Goal: Use online tool/utility: Utilize a website feature to perform a specific function

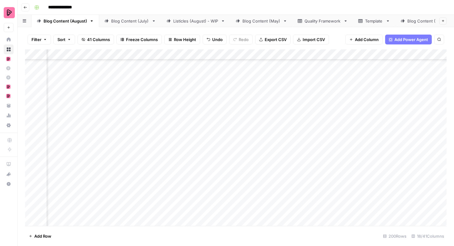
scroll to position [16, 215]
click at [132, 22] on div "Blog Content (July)" at bounding box center [130, 21] width 38 height 6
click at [70, 21] on div "Blog Content (August)" at bounding box center [66, 21] width 44 height 6
click at [126, 24] on link "Blog Content (July)" at bounding box center [130, 21] width 62 height 12
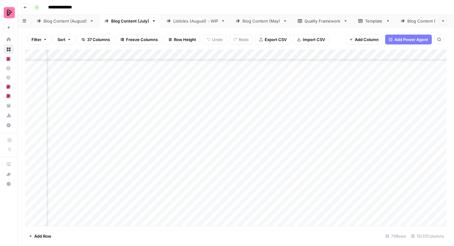
scroll to position [926, 210]
click at [193, 21] on div "Listicles (August) - WIP" at bounding box center [195, 21] width 45 height 6
click at [126, 23] on div "Blog Content (July)" at bounding box center [130, 21] width 38 height 6
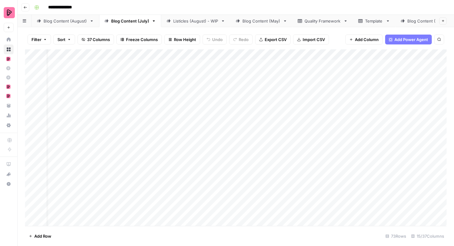
click at [80, 23] on div "Blog Content (August)" at bounding box center [66, 21] width 44 height 6
click at [242, 102] on div "Add Column" at bounding box center [236, 137] width 422 height 177
click at [232, 102] on div "Add Column" at bounding box center [236, 137] width 422 height 177
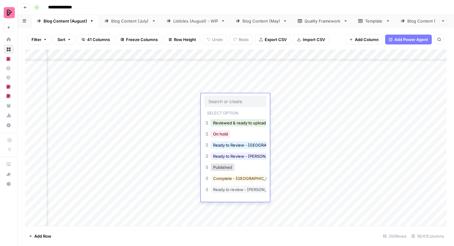
click at [237, 158] on button "Ready to Review - Rebekah" at bounding box center [247, 156] width 73 height 7
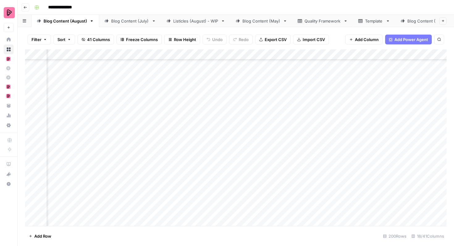
click at [235, 120] on div "Add Column" at bounding box center [236, 137] width 422 height 177
click at [230, 120] on div "Add Column" at bounding box center [236, 137] width 422 height 177
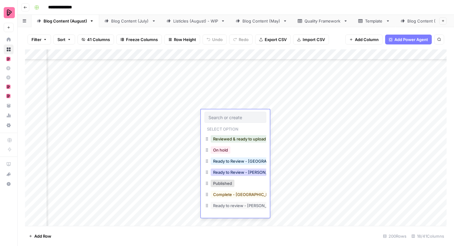
click at [231, 171] on button "Ready to Review - Rebekah" at bounding box center [247, 172] width 73 height 7
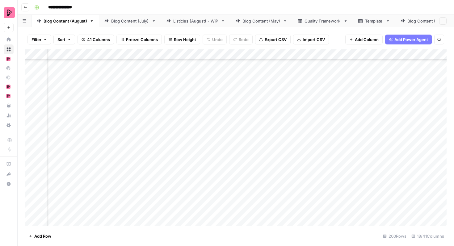
click at [231, 136] on div "Add Column" at bounding box center [236, 137] width 422 height 177
click at [227, 136] on div "Add Column" at bounding box center [236, 137] width 422 height 177
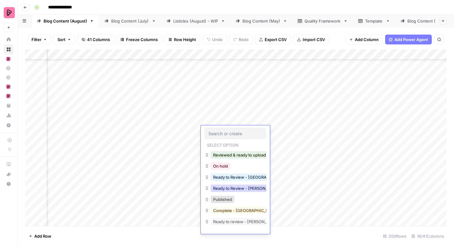
click at [229, 188] on button "Ready to Review - Rebekah" at bounding box center [247, 188] width 73 height 7
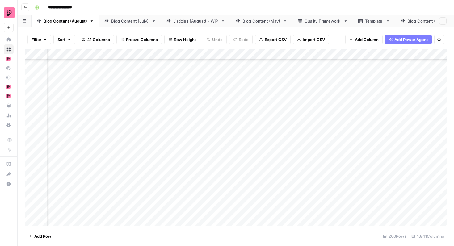
click at [232, 149] on div "Add Column" at bounding box center [236, 137] width 422 height 177
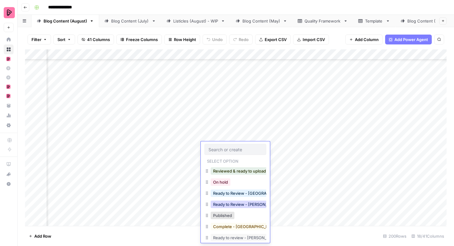
click at [231, 206] on button "Ready to Review - Rebekah" at bounding box center [247, 204] width 73 height 7
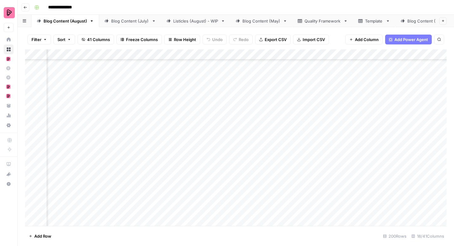
click at [231, 165] on div "Add Column" at bounding box center [236, 137] width 422 height 177
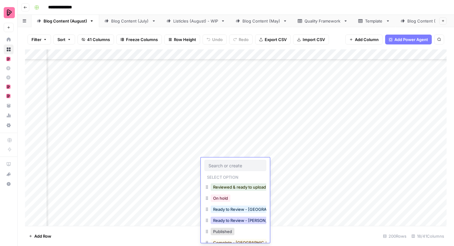
click at [232, 220] on button "Ready to Review - Rebekah" at bounding box center [247, 220] width 73 height 7
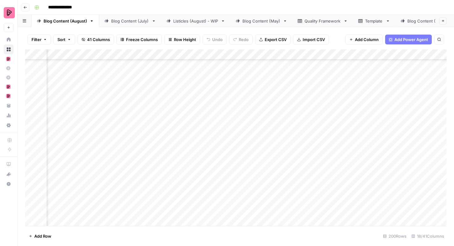
scroll to position [537, 223]
click at [129, 24] on link "Blog Content (July)" at bounding box center [130, 21] width 62 height 12
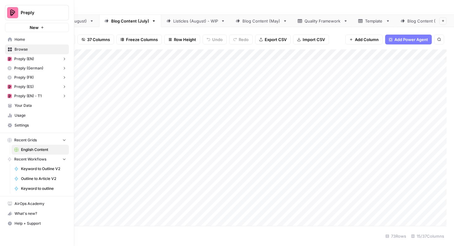
click at [50, 58] on button "Preply (EN)" at bounding box center [37, 58] width 64 height 9
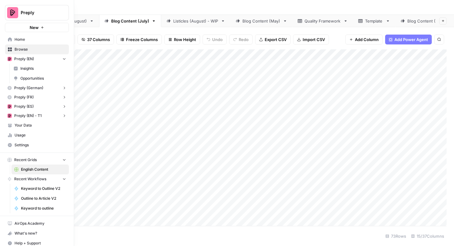
scroll to position [5, 0]
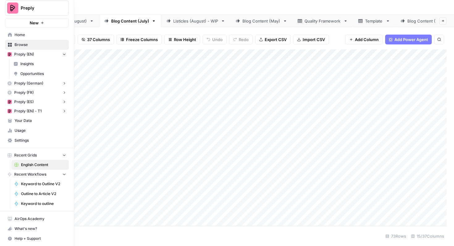
click at [63, 155] on icon "button" at bounding box center [64, 156] width 2 height 2
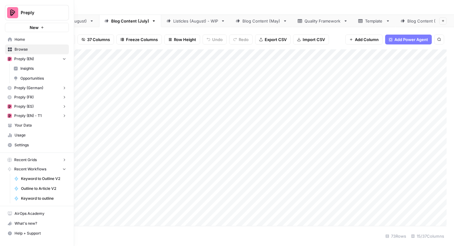
click at [63, 155] on div "Recent Grids English Content Recent Workflows Keyword to Outline V2 Outline to …" at bounding box center [37, 179] width 74 height 53
click at [64, 161] on icon "button" at bounding box center [64, 160] width 4 height 4
click at [64, 178] on icon "button" at bounding box center [64, 179] width 4 height 4
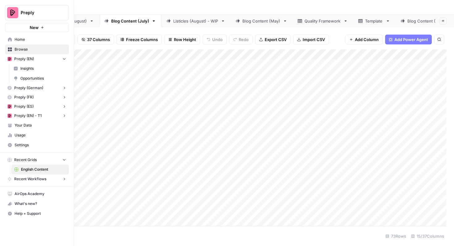
click at [64, 178] on icon "button" at bounding box center [65, 179] width 2 height 2
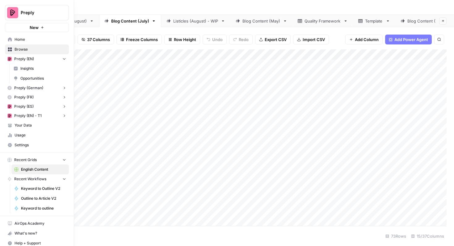
scroll to position [5, 0]
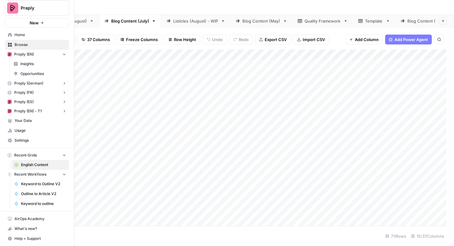
click at [40, 86] on span "Preply (German)" at bounding box center [28, 84] width 29 height 6
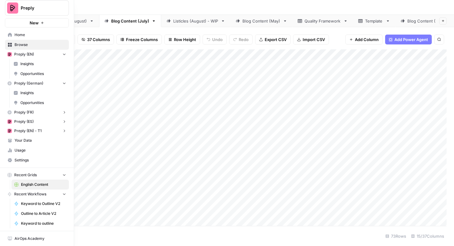
click at [30, 45] on span "Browse" at bounding box center [41, 45] width 52 height 6
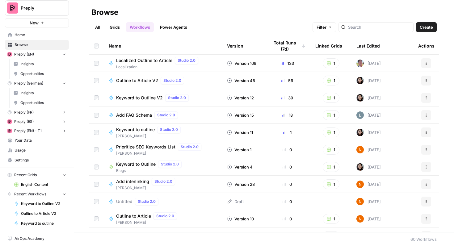
click at [118, 28] on link "Grids" at bounding box center [115, 27] width 18 height 10
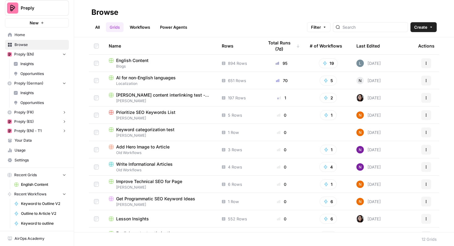
click at [184, 78] on div "AI for non-English languages" at bounding box center [160, 78] width 103 height 6
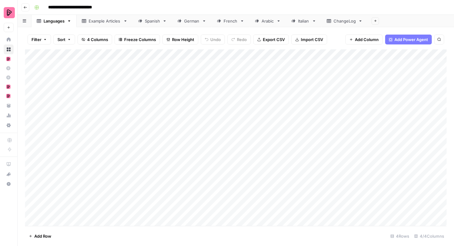
click at [148, 22] on div "Spanish" at bounding box center [152, 21] width 15 height 6
click at [191, 21] on div "German" at bounding box center [191, 21] width 15 height 6
click at [229, 21] on div "French" at bounding box center [231, 21] width 14 height 6
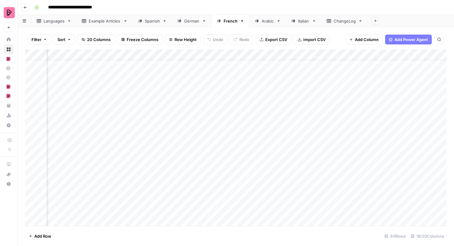
scroll to position [20, 64]
click at [193, 20] on div "German" at bounding box center [191, 21] width 15 height 6
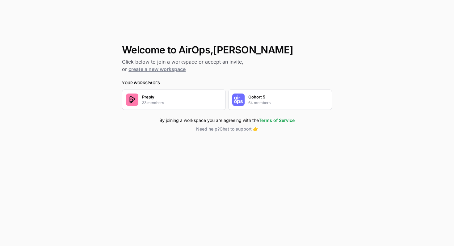
click at [278, 103] on div "Cohort 5 64 members" at bounding box center [280, 100] width 104 height 20
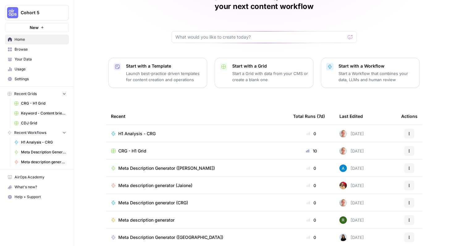
scroll to position [36, 0]
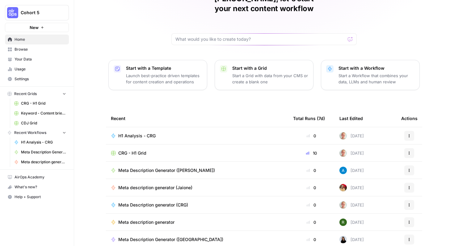
click at [55, 39] on span "Home" at bounding box center [41, 40] width 52 height 6
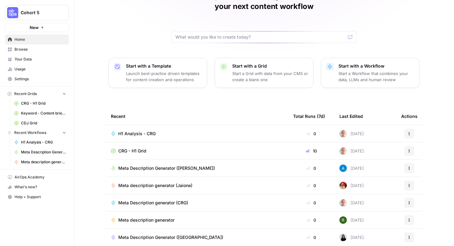
scroll to position [0, 0]
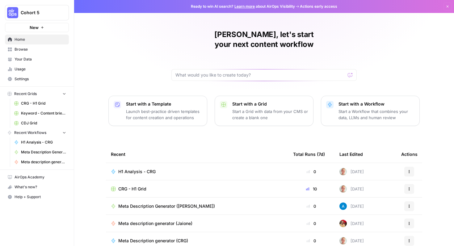
click at [41, 62] on link "Your Data" at bounding box center [37, 59] width 64 height 10
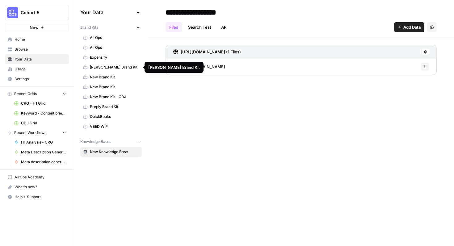
click at [105, 65] on span "[PERSON_NAME] Brand Kit" at bounding box center [114, 68] width 49 height 6
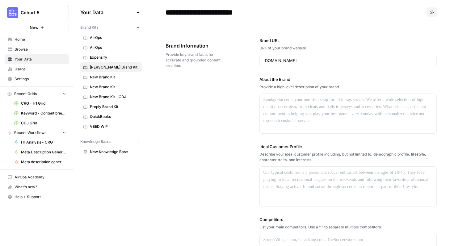
click at [103, 107] on span "Preply Brand Kit" at bounding box center [114, 107] width 49 height 6
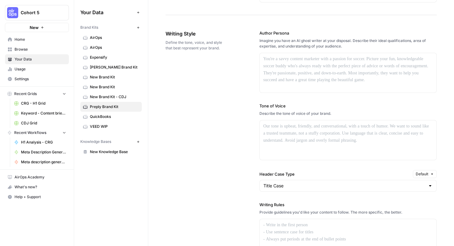
scroll to position [339, 0]
click at [102, 38] on span "AirOps" at bounding box center [114, 38] width 49 height 6
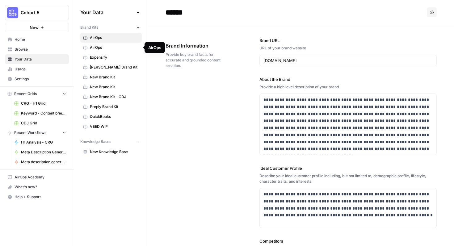
click at [101, 48] on span "AirOps" at bounding box center [114, 48] width 49 height 6
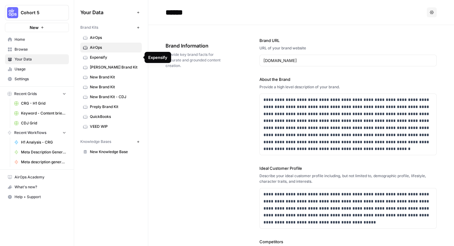
click at [99, 64] on link "[PERSON_NAME] Brand Kit" at bounding box center [110, 67] width 61 height 10
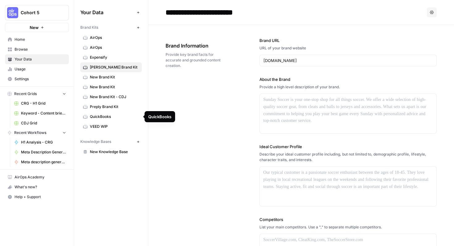
click at [102, 116] on span "QuickBooks" at bounding box center [114, 117] width 49 height 6
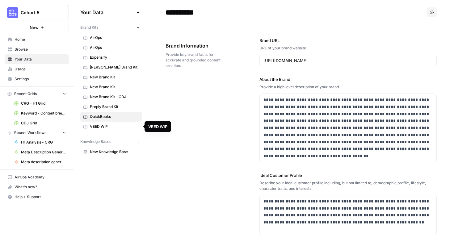
click at [99, 125] on span "VEED WIP" at bounding box center [114, 127] width 49 height 6
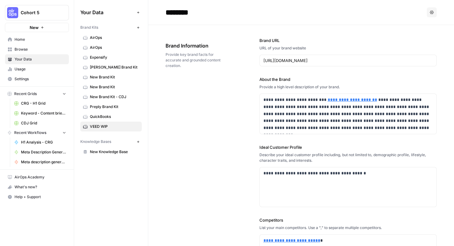
click at [46, 48] on span "Browse" at bounding box center [41, 50] width 52 height 6
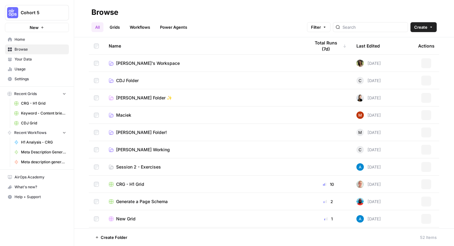
click at [46, 37] on span "Home" at bounding box center [41, 40] width 52 height 6
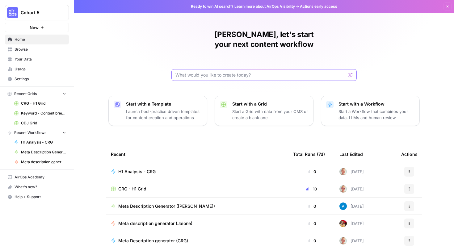
click at [217, 72] on input "text" at bounding box center [260, 75] width 170 height 6
click at [332, 72] on input "Given a brand kit input, create 5 FAQs that are based on my brand's information…" at bounding box center [257, 75] width 165 height 6
type input "Given a brand kit input, create 5 FAQs that are based on my brand's information…"
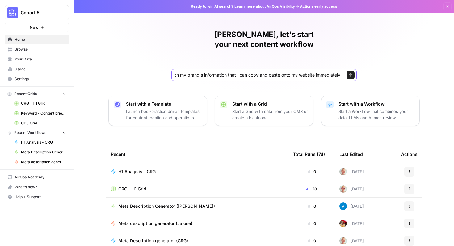
click at [350, 73] on icon "submit" at bounding box center [351, 75] width 4 height 4
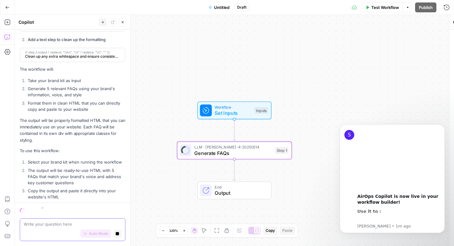
scroll to position [255, 0]
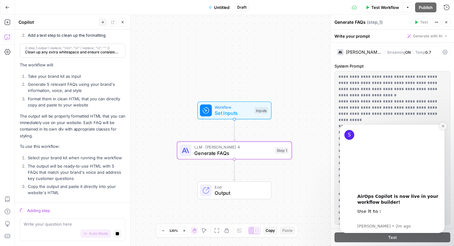
click at [444, 125] on icon "Dismiss notification" at bounding box center [442, 125] width 3 height 3
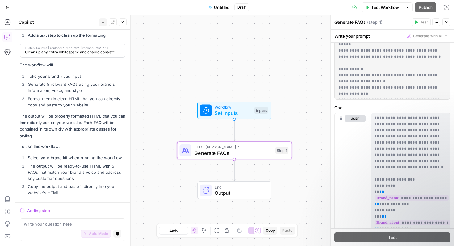
click at [62, 220] on div "Write your question here Auto Mode Stop generating" at bounding box center [73, 229] width 106 height 23
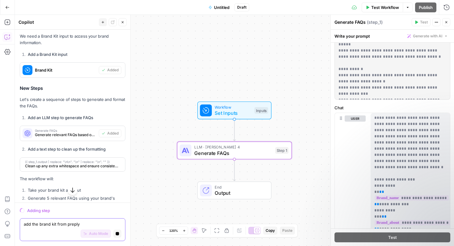
scroll to position [138, 0]
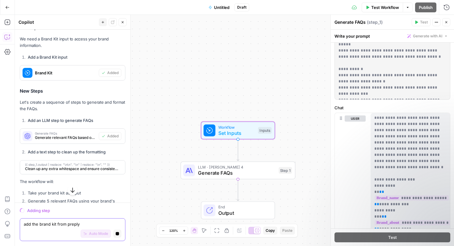
type textarea "add the brand kit from preply"
click at [83, 73] on span "Brand Kit" at bounding box center [65, 73] width 61 height 6
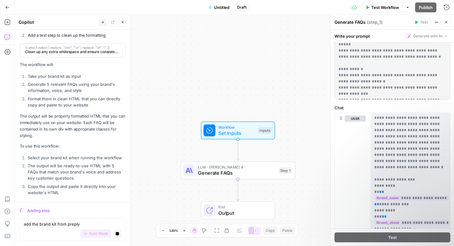
scroll to position [0, 0]
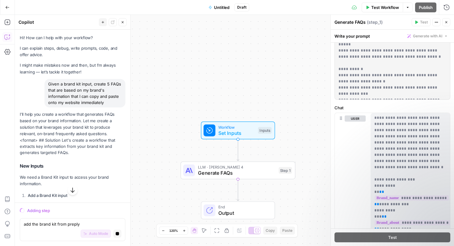
click at [103, 21] on icon "button" at bounding box center [103, 22] width 4 height 4
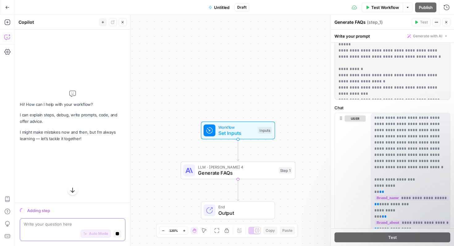
click at [114, 233] on button "Stop generating" at bounding box center [117, 234] width 8 height 8
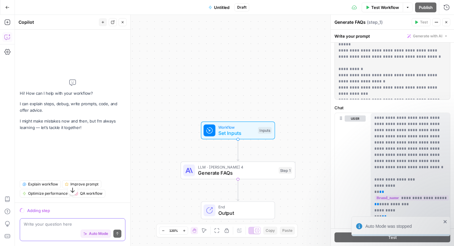
click at [62, 225] on textarea at bounding box center [73, 224] width 98 height 6
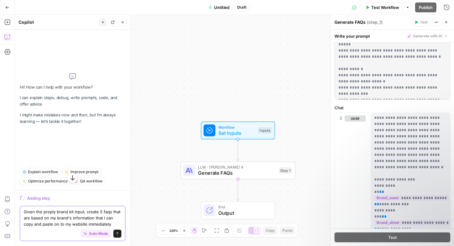
type textarea "Given the preply brand kit input, create 5 faqs that are based on my brand's in…"
click at [116, 234] on icon "submit" at bounding box center [118, 234] width 4 height 4
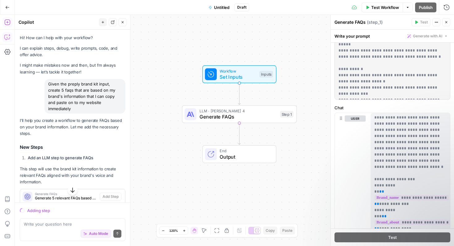
click at [5, 8] on icon "button" at bounding box center [7, 7] width 4 height 4
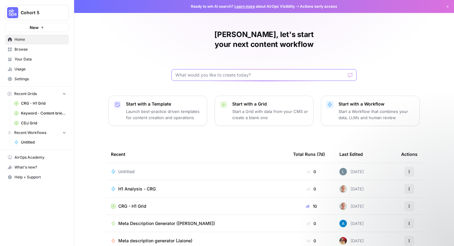
click at [233, 72] on input "text" at bounding box center [260, 75] width 170 height 6
